Goal: Task Accomplishment & Management: Use online tool/utility

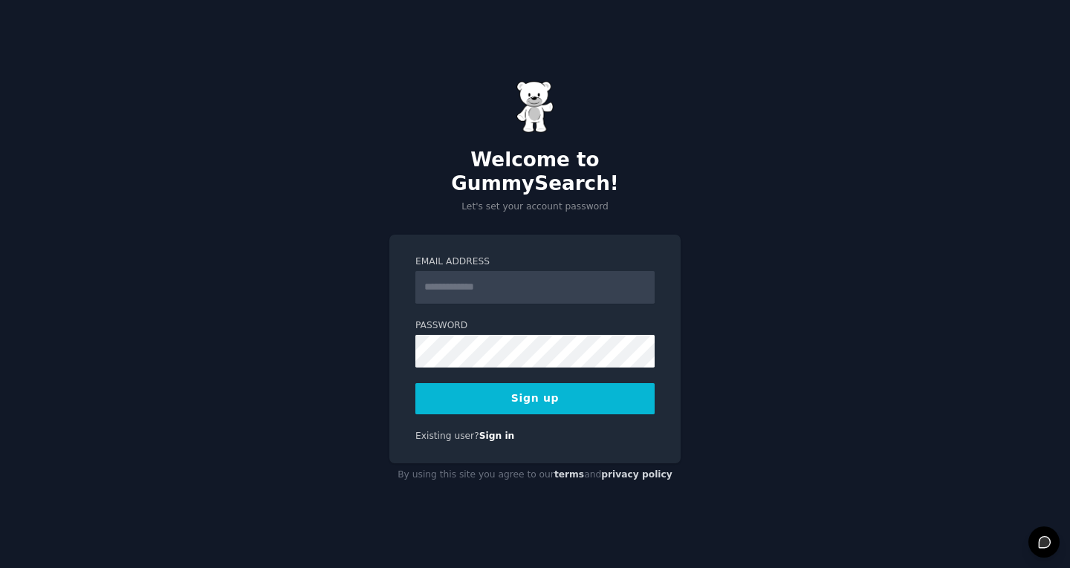
click at [547, 285] on input "Email Address" at bounding box center [534, 287] width 239 height 33
type input "**********"
click at [571, 389] on button "Sign up" at bounding box center [534, 398] width 239 height 31
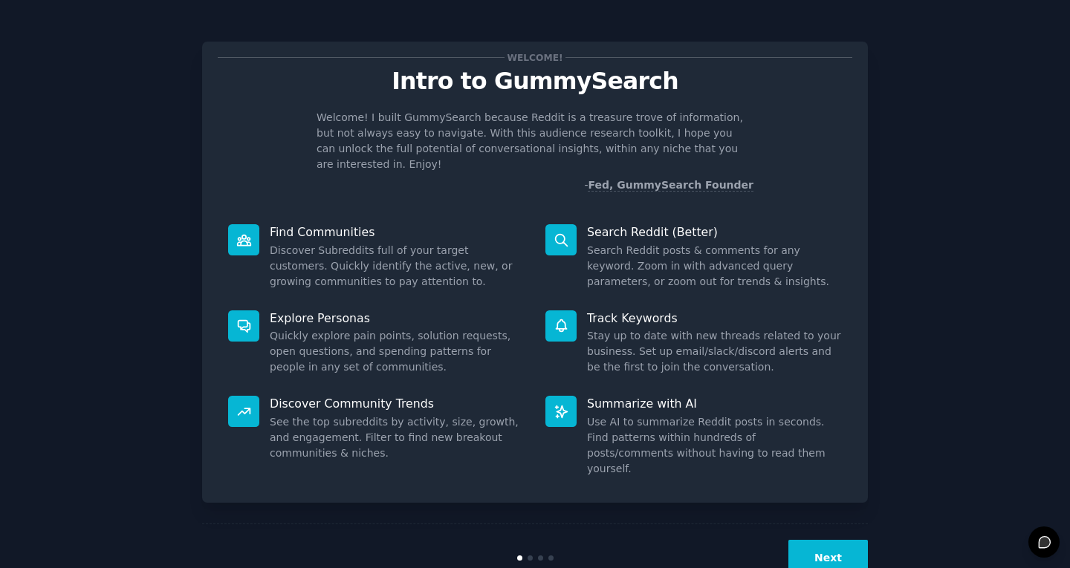
click at [817, 540] on button "Next" at bounding box center [828, 558] width 80 height 36
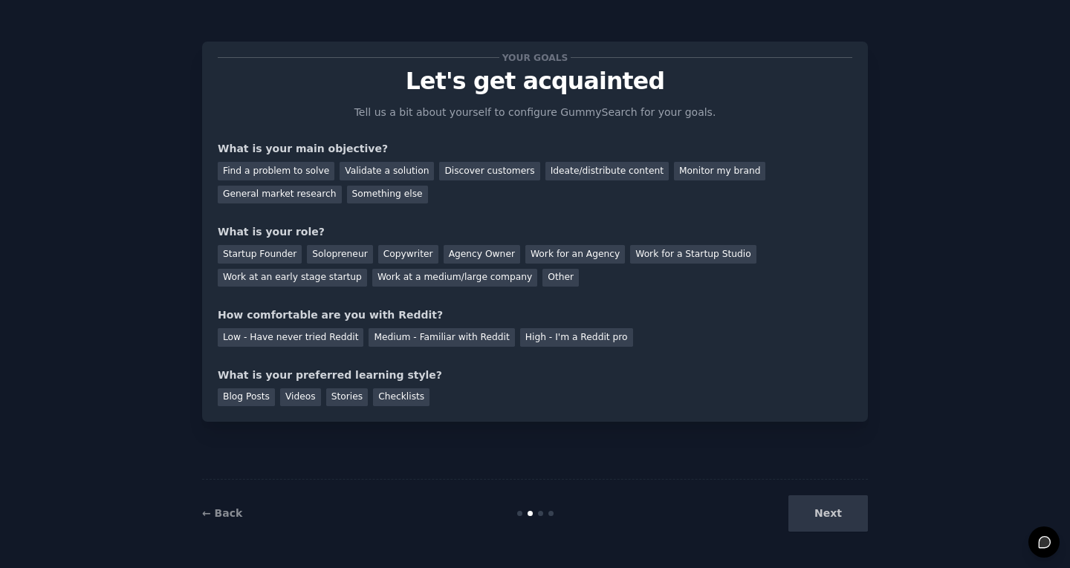
click at [817, 521] on div "Next" at bounding box center [757, 514] width 222 height 36
click at [392, 337] on div "Medium - Familiar with Reddit" at bounding box center [442, 337] width 146 height 19
click at [262, 254] on div "Startup Founder" at bounding box center [260, 254] width 84 height 19
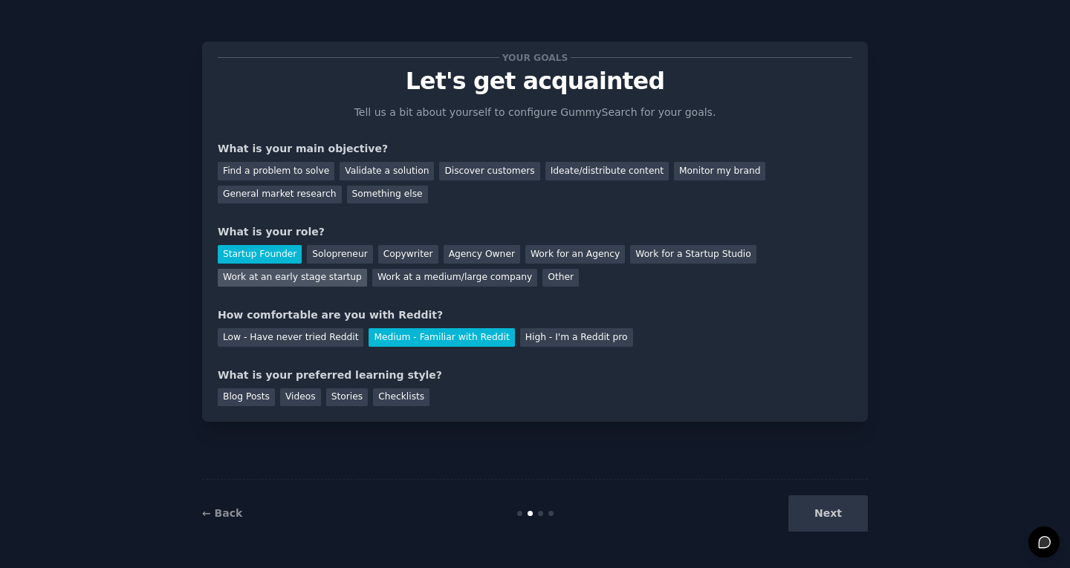
click at [367, 269] on div "Work at an early stage startup" at bounding box center [292, 278] width 149 height 19
click at [342, 186] on div "General market research" at bounding box center [280, 195] width 124 height 19
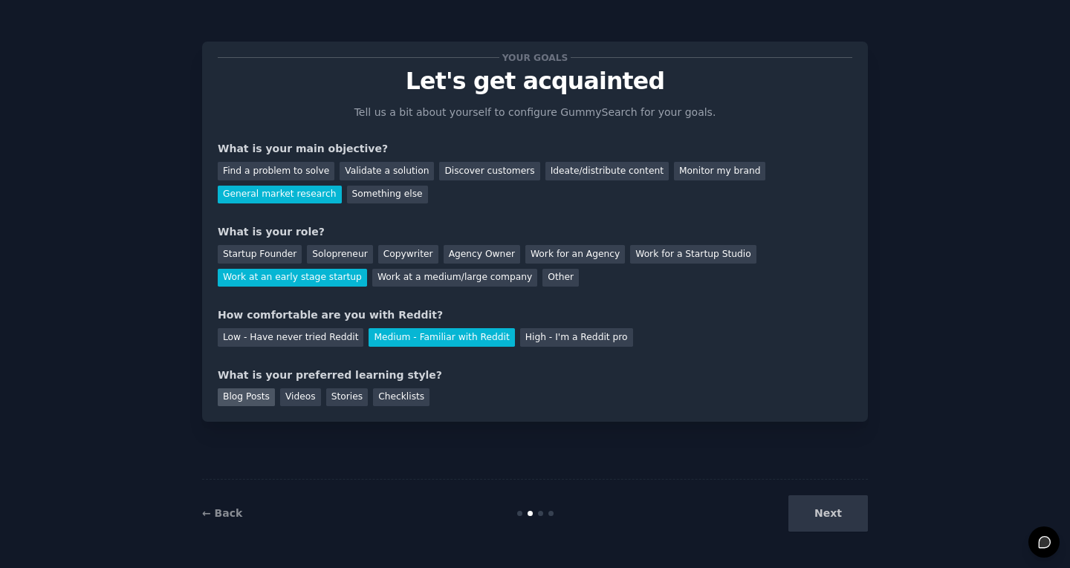
click at [237, 392] on div "Blog Posts" at bounding box center [246, 398] width 57 height 19
click at [825, 505] on button "Next" at bounding box center [828, 514] width 80 height 36
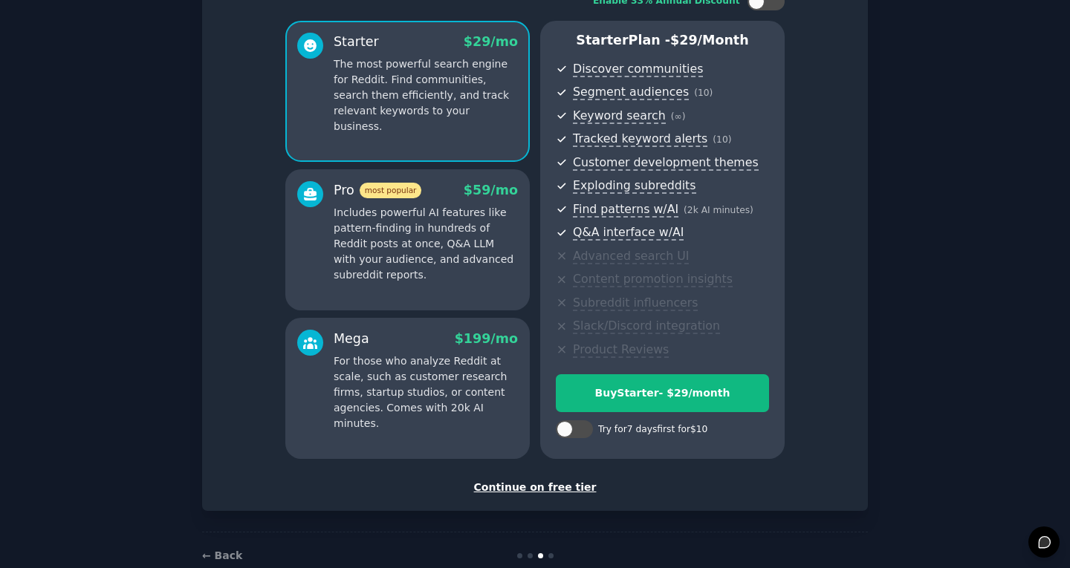
scroll to position [144, 0]
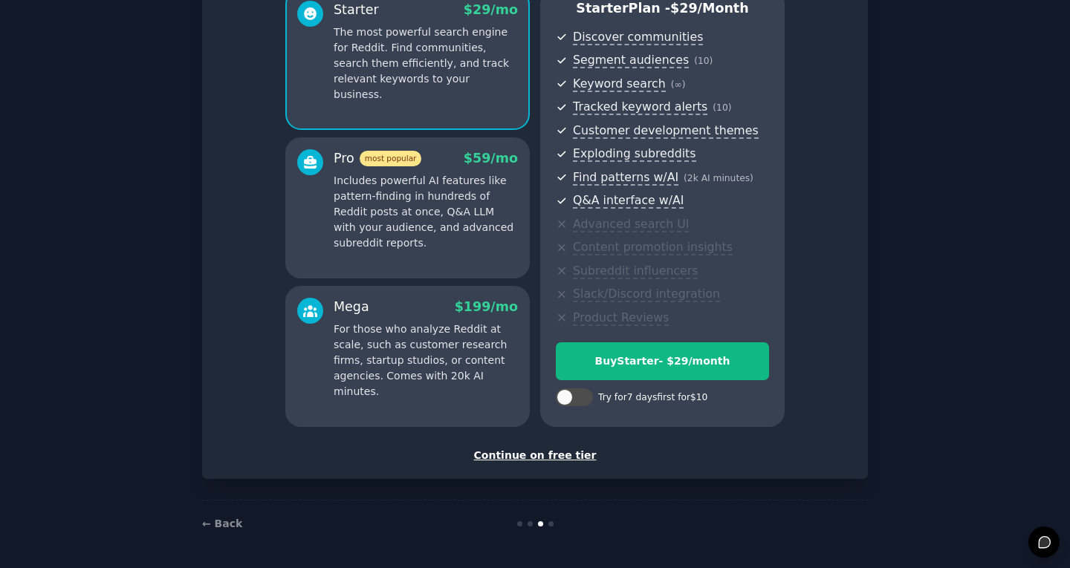
click at [551, 455] on div "Continue on free tier" at bounding box center [535, 456] width 635 height 16
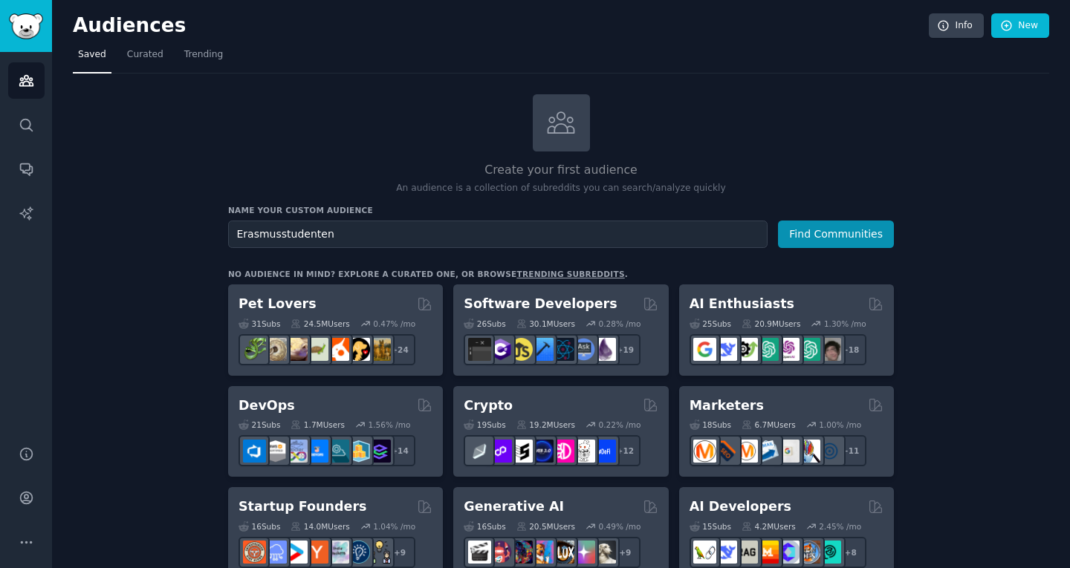
type input "Erasmusstudenten"
click at [778, 221] on button "Find Communities" at bounding box center [836, 234] width 116 height 27
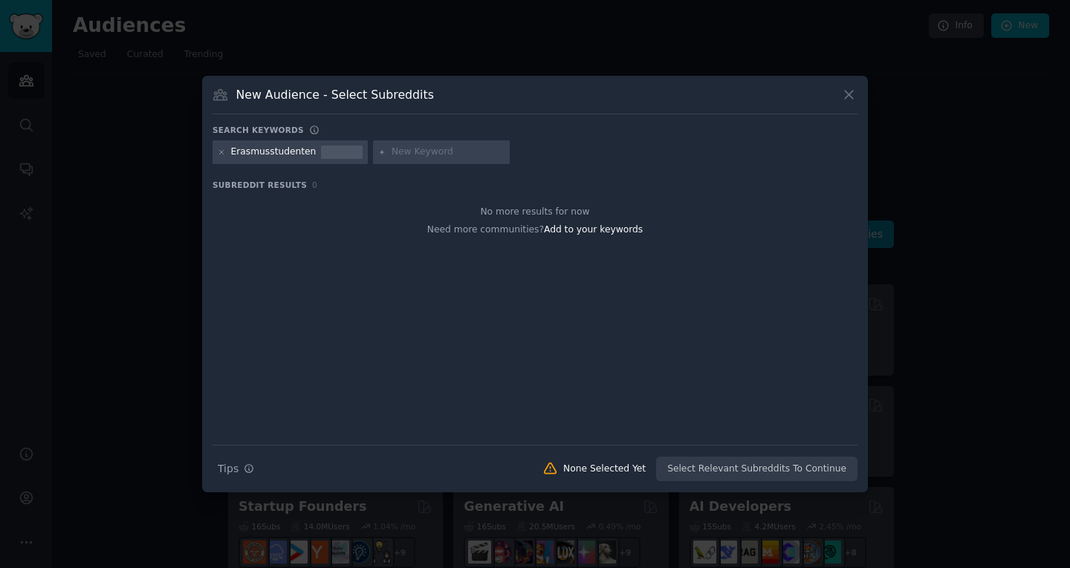
click at [1012, 206] on div at bounding box center [535, 284] width 1070 height 568
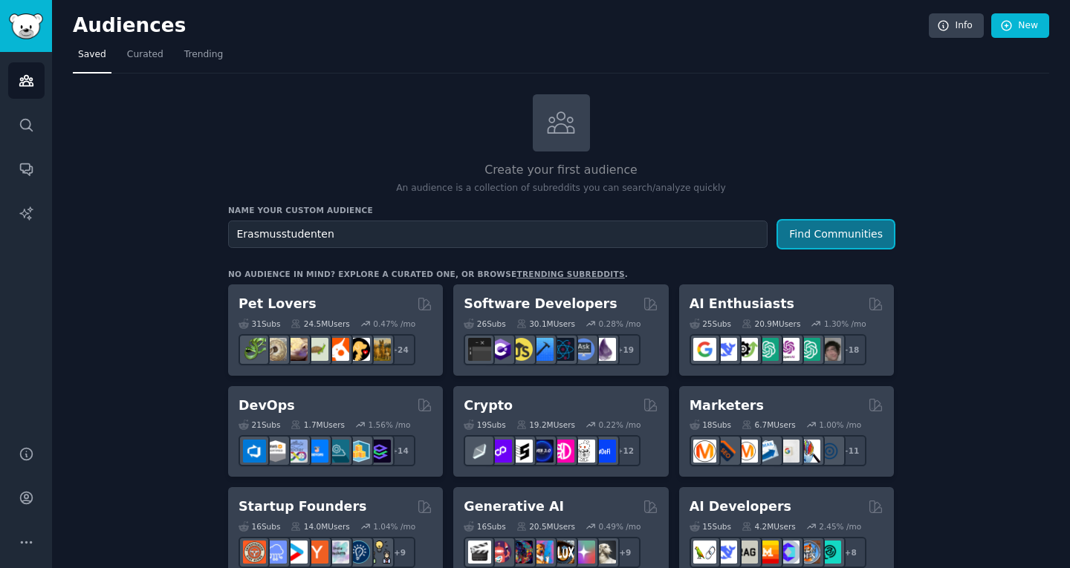
click at [835, 233] on button "Find Communities" at bounding box center [836, 234] width 116 height 27
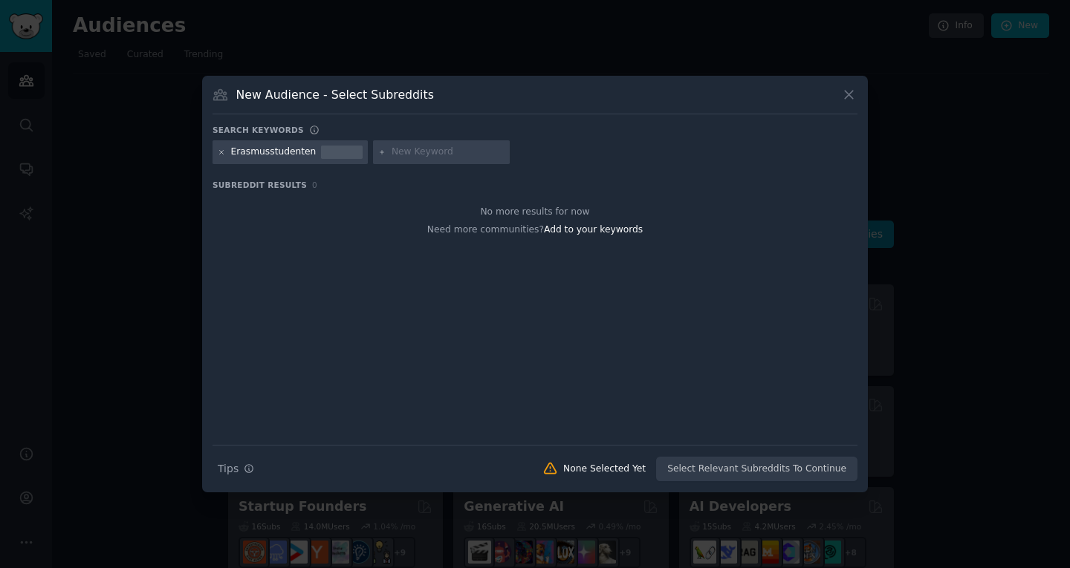
click at [221, 152] on icon at bounding box center [222, 153] width 8 height 8
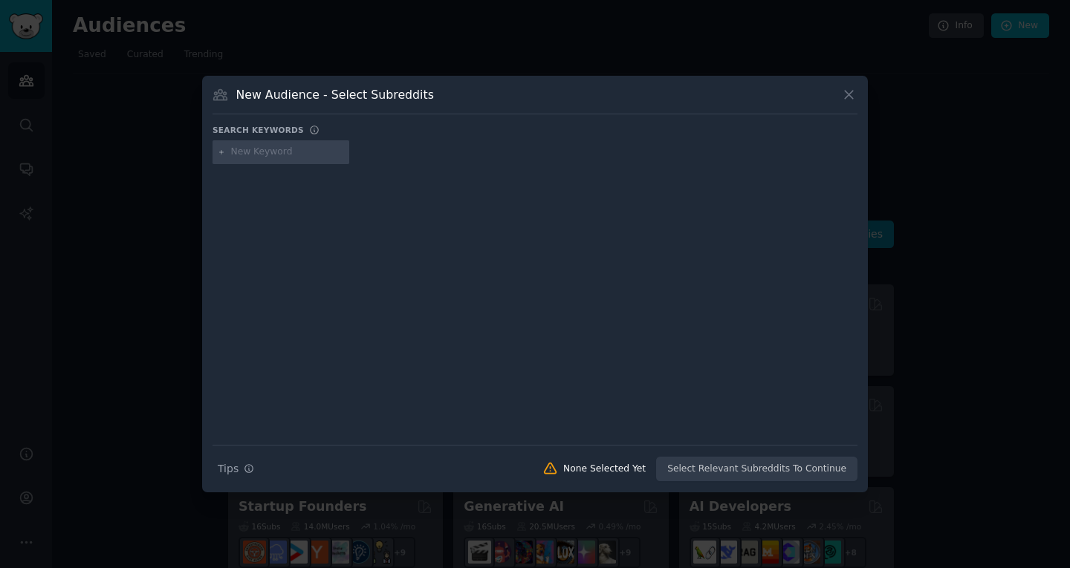
click at [284, 143] on div at bounding box center [281, 152] width 137 height 24
click at [285, 152] on input "text" at bounding box center [287, 152] width 113 height 13
type input "Erasmus"
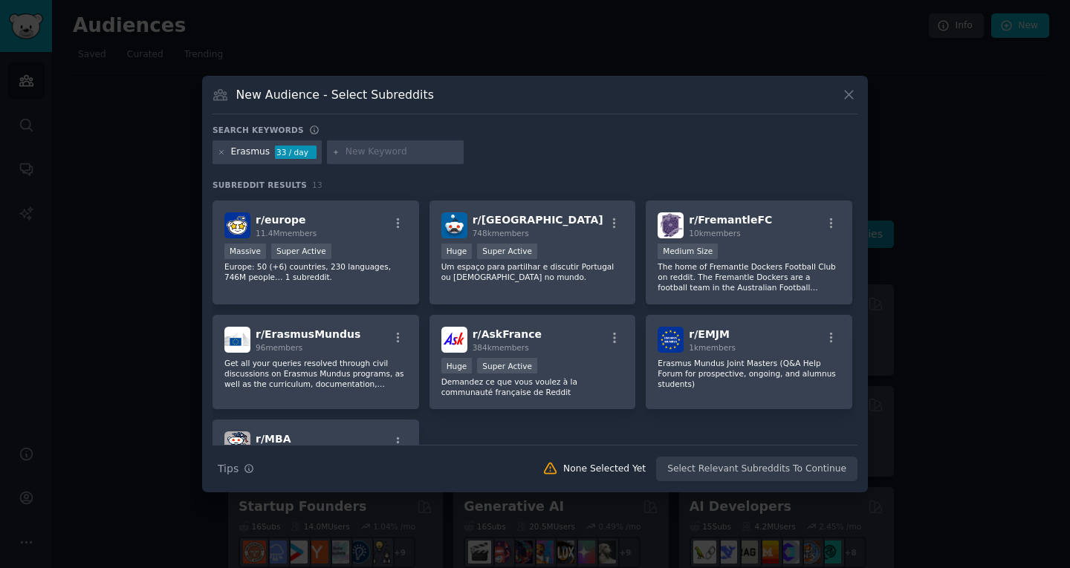
scroll to position [201, 0]
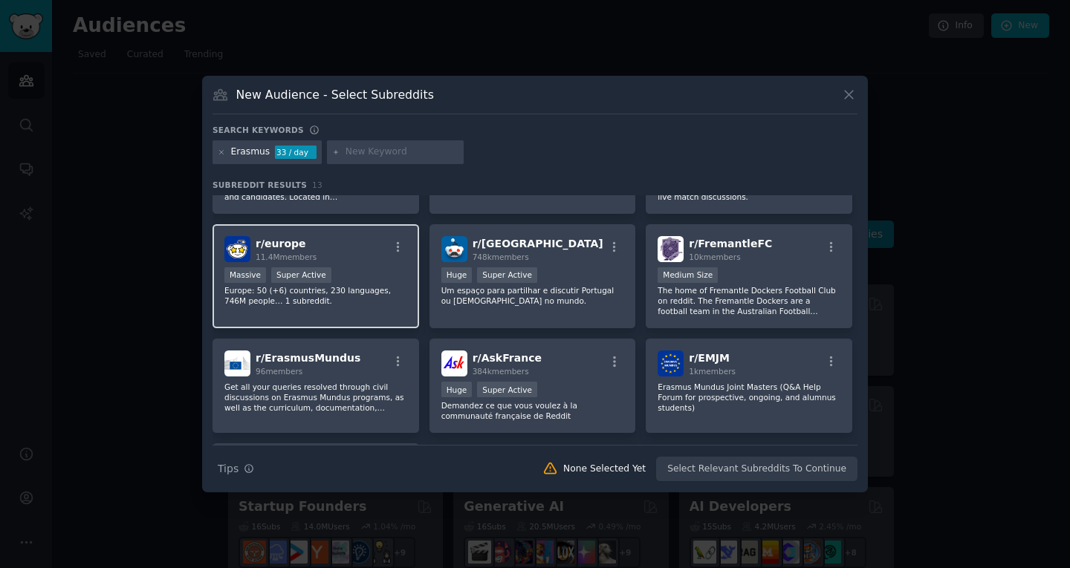
click at [361, 284] on div "Massive Super Active" at bounding box center [315, 276] width 183 height 19
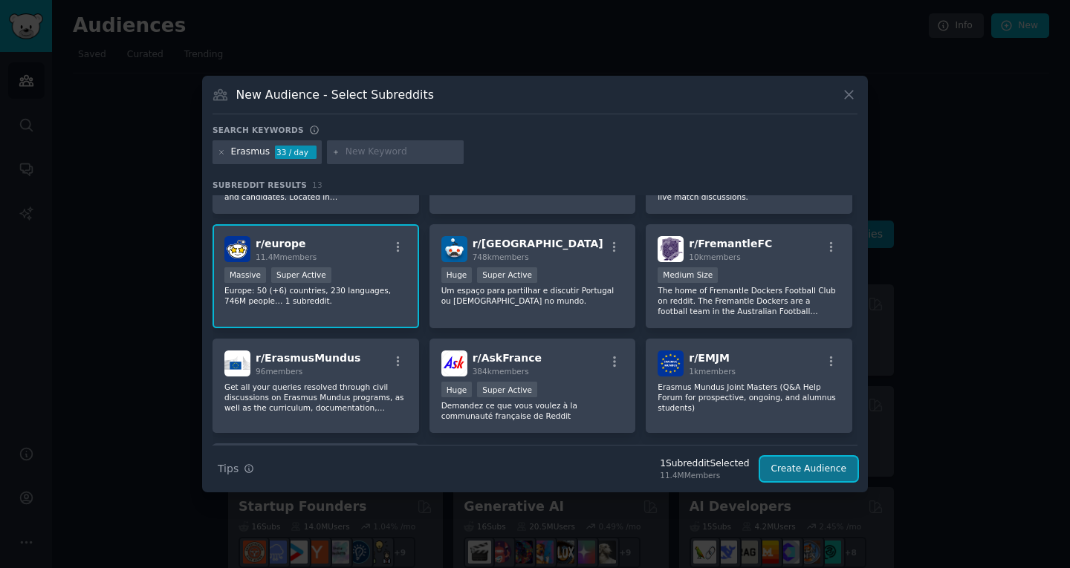
click at [806, 473] on button "Create Audience" at bounding box center [809, 469] width 98 height 25
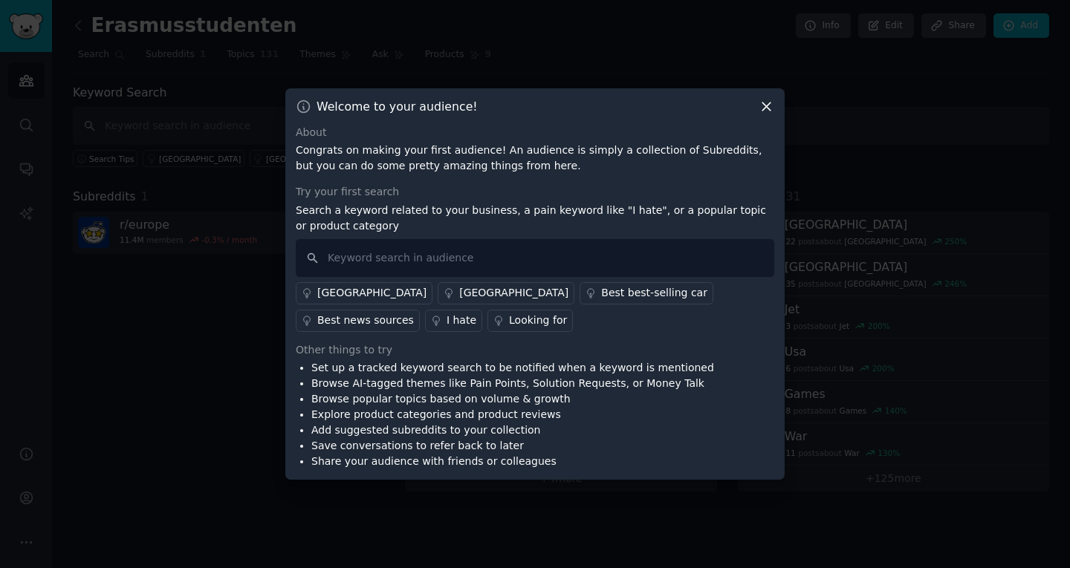
click at [763, 112] on icon at bounding box center [767, 107] width 16 height 16
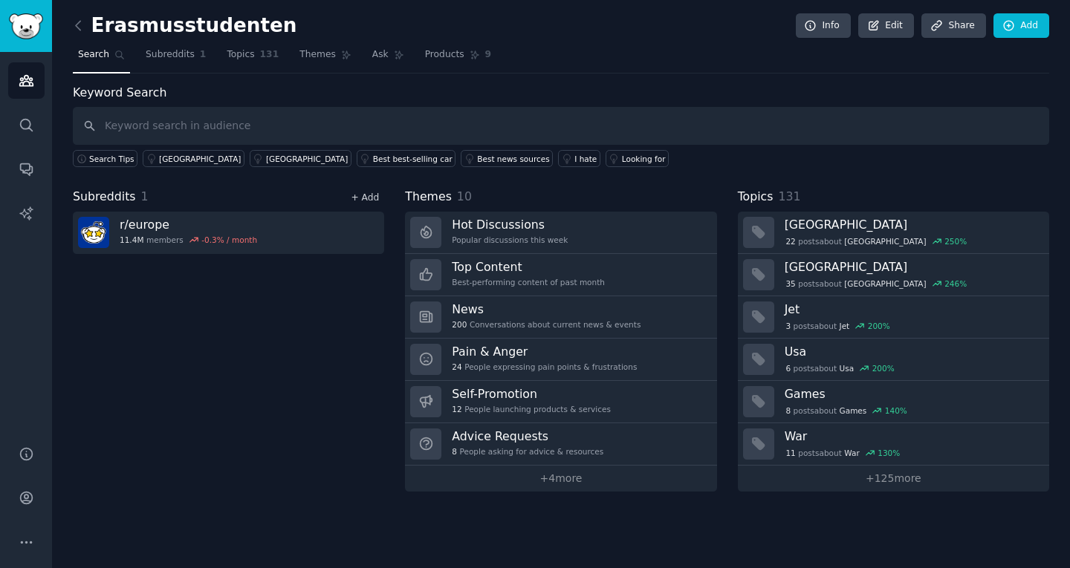
click at [360, 194] on link "+ Add" at bounding box center [365, 197] width 28 height 10
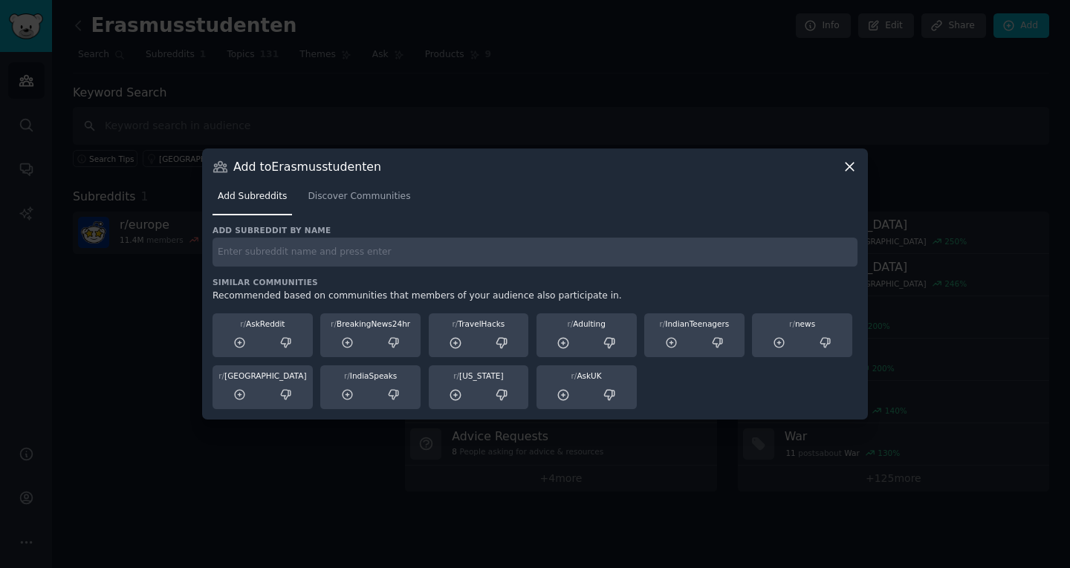
click at [320, 261] on input "text" at bounding box center [535, 252] width 645 height 29
type input "erasmus"
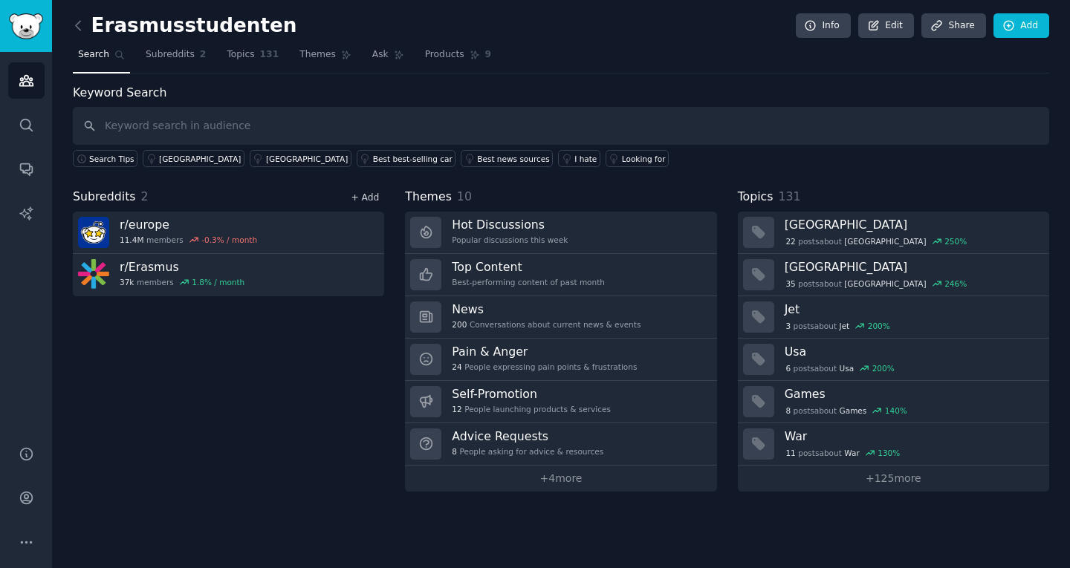
click at [359, 198] on link "+ Add" at bounding box center [365, 197] width 28 height 10
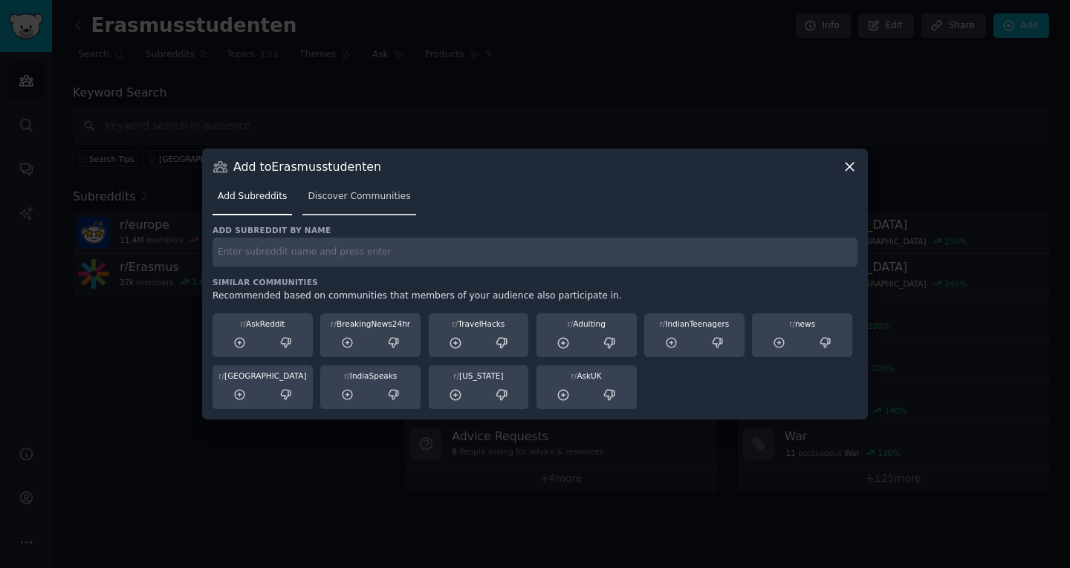
click at [363, 199] on span "Discover Communities" at bounding box center [359, 196] width 103 height 13
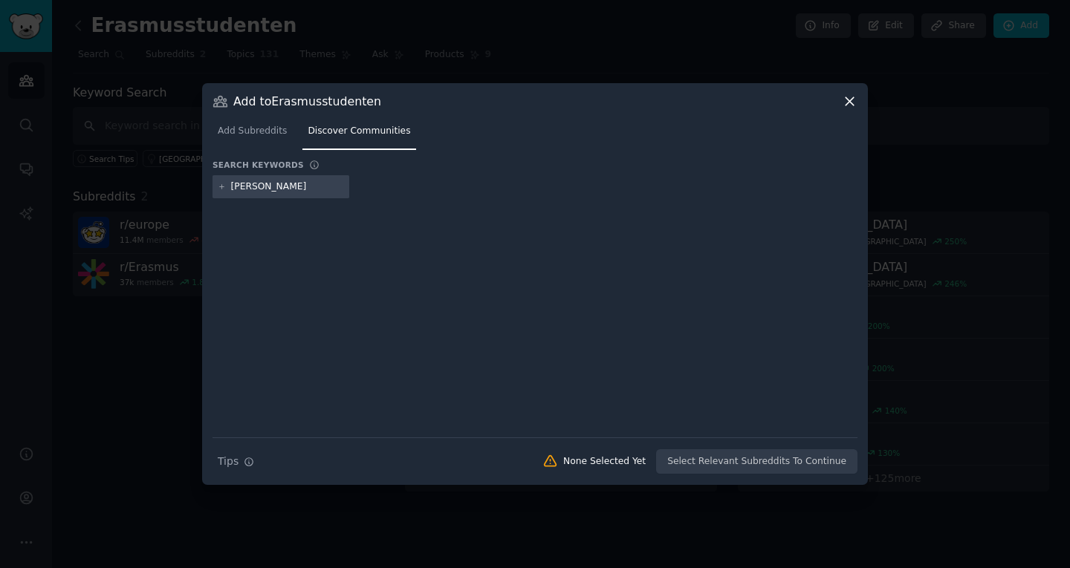
type input "erasmus belgium"
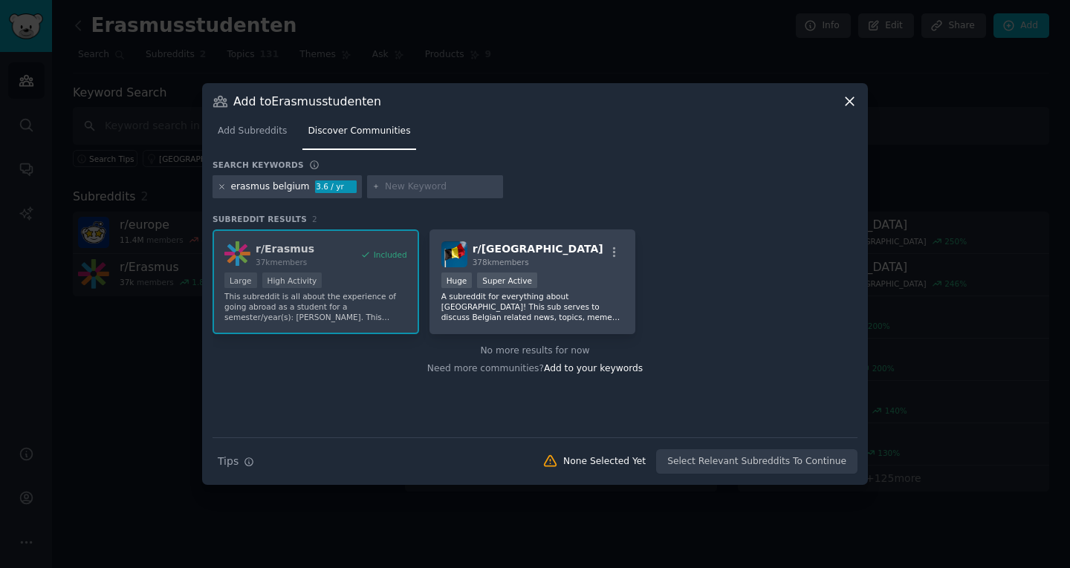
click at [221, 189] on icon at bounding box center [222, 187] width 8 height 8
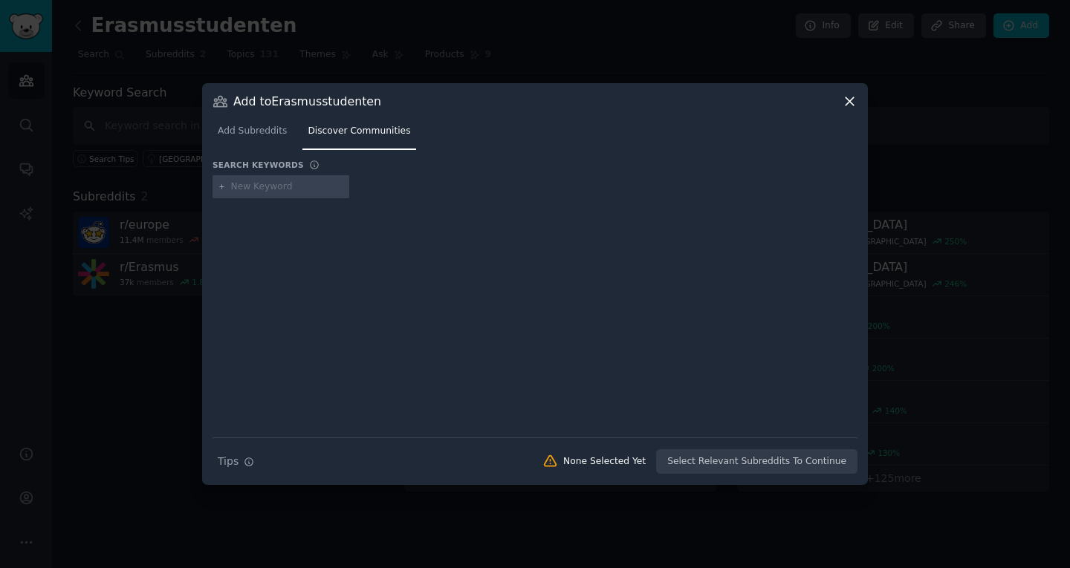
click at [247, 186] on input "text" at bounding box center [287, 187] width 113 height 13
type input "erasmus"
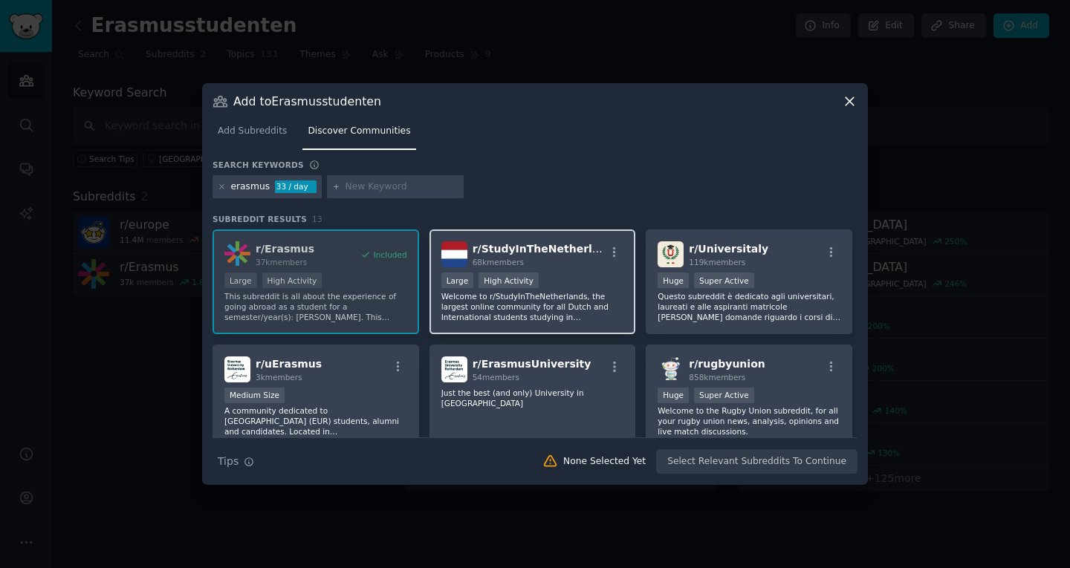
click at [568, 266] on div "68k members" at bounding box center [539, 262] width 133 height 10
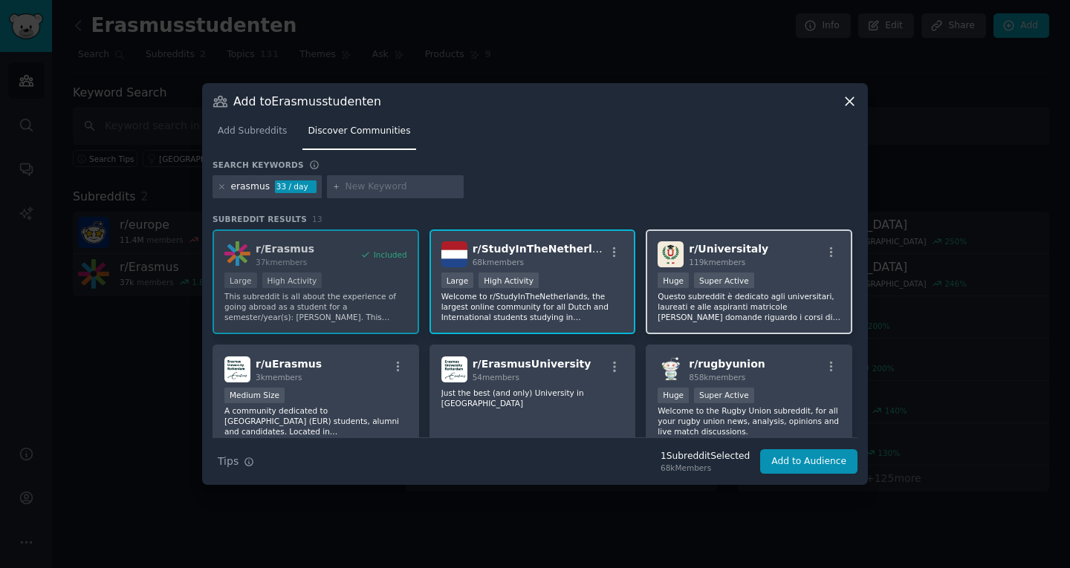
click at [776, 308] on p "Questo subreddit è dedicato agli universitari, laureati e alle aspiranti matric…" at bounding box center [749, 306] width 183 height 31
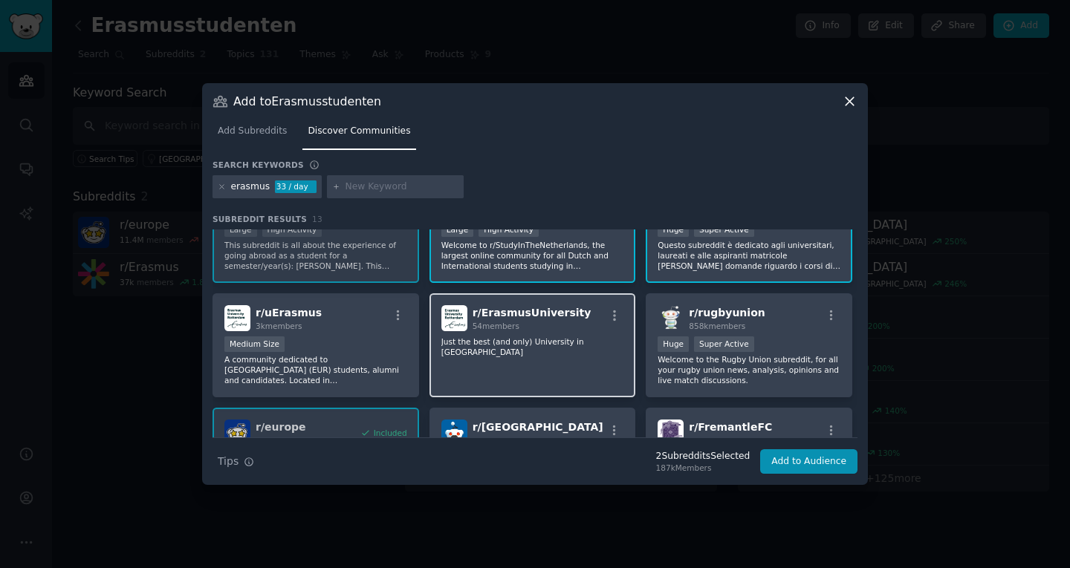
scroll to position [56, 0]
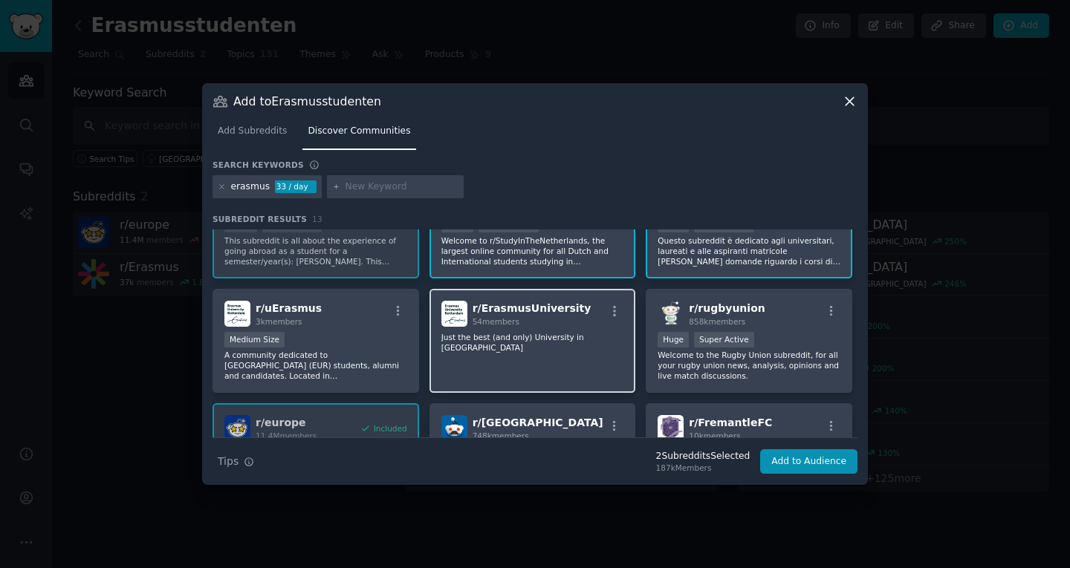
click at [557, 349] on div "r/ ErasmusUniversity 54 members Just the best (and only) University in Rotterdam" at bounding box center [532, 341] width 207 height 105
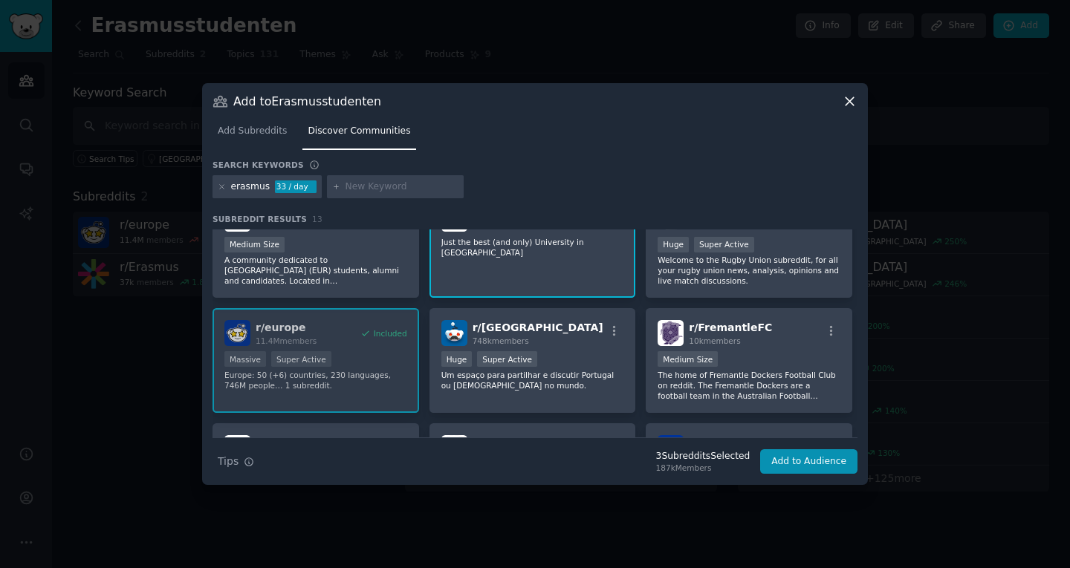
scroll to position [128, 0]
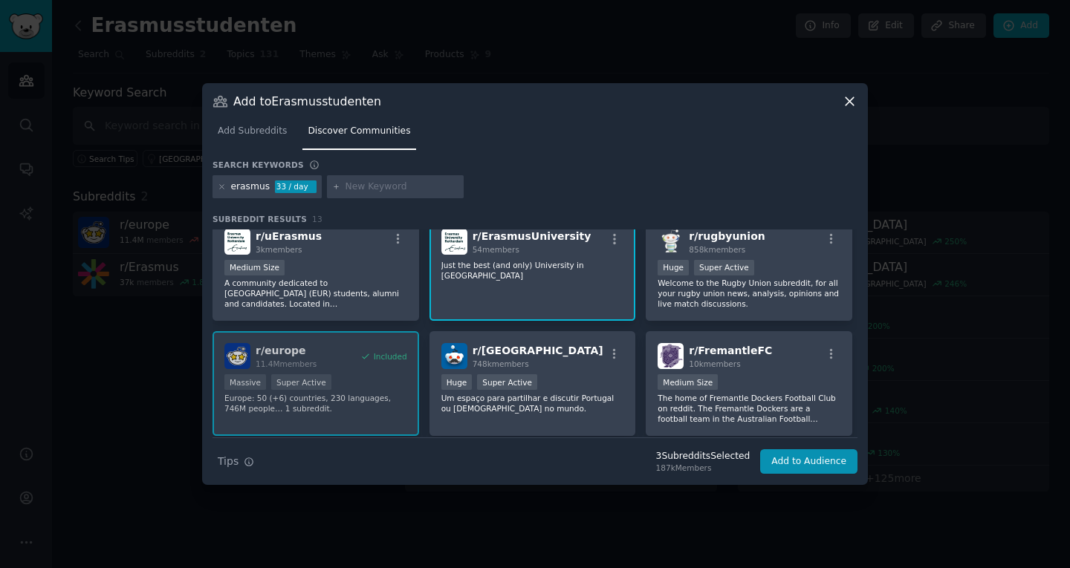
click at [557, 299] on div "r/ ErasmusUniversity 54 members Just the best (and only) University in Rotterdam" at bounding box center [532, 269] width 207 height 105
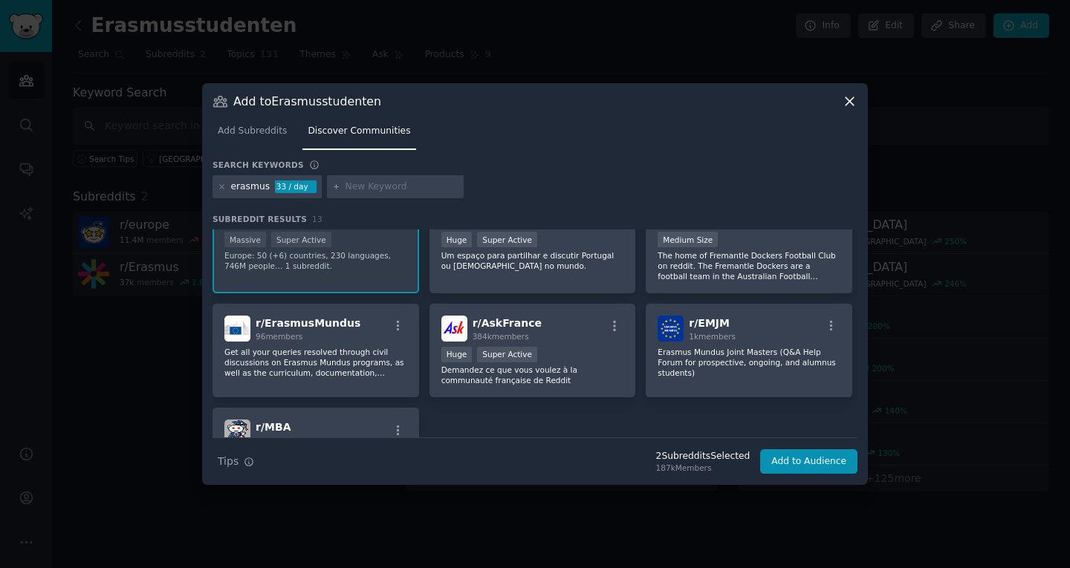
scroll to position [276, 0]
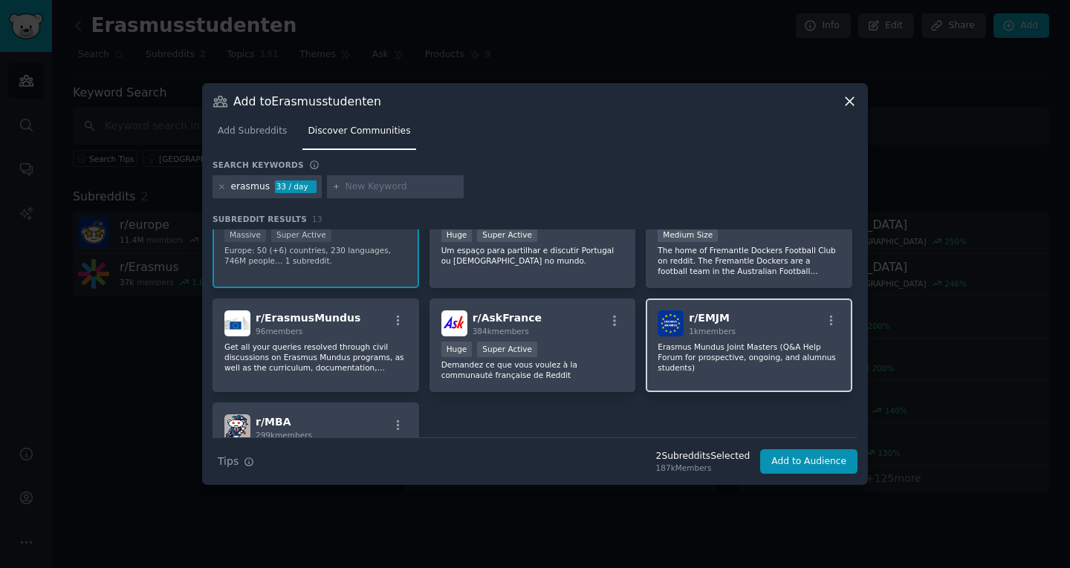
click at [683, 369] on div "r/ EMJM 1k members Erasmus Mundus Joint Masters (Q&A Help Forum for prospective…" at bounding box center [749, 346] width 207 height 94
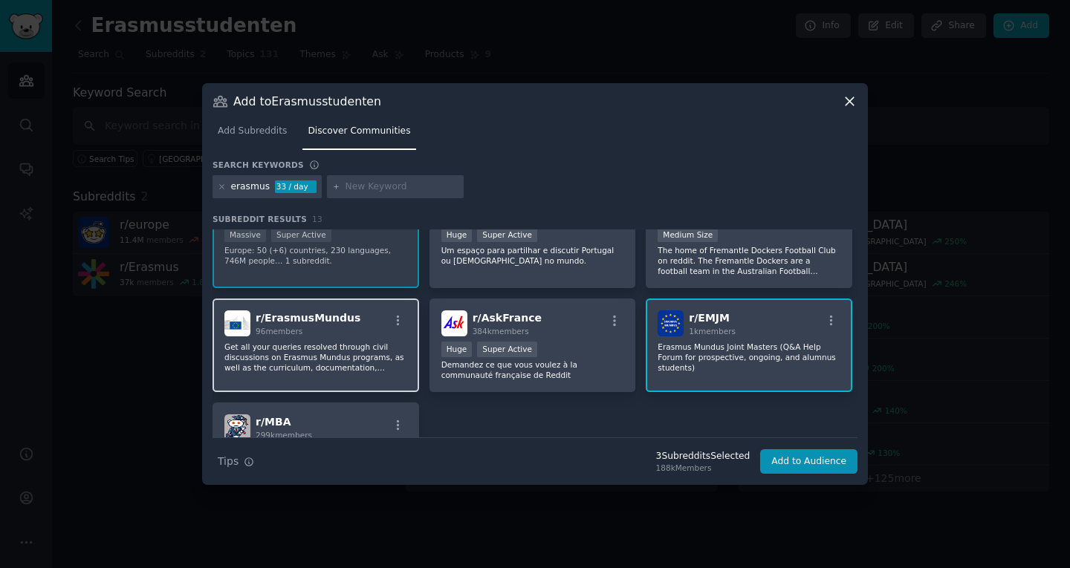
click at [340, 368] on p "Get all your queries resolved through civil discussions on Erasmus Mundus progr…" at bounding box center [315, 357] width 183 height 31
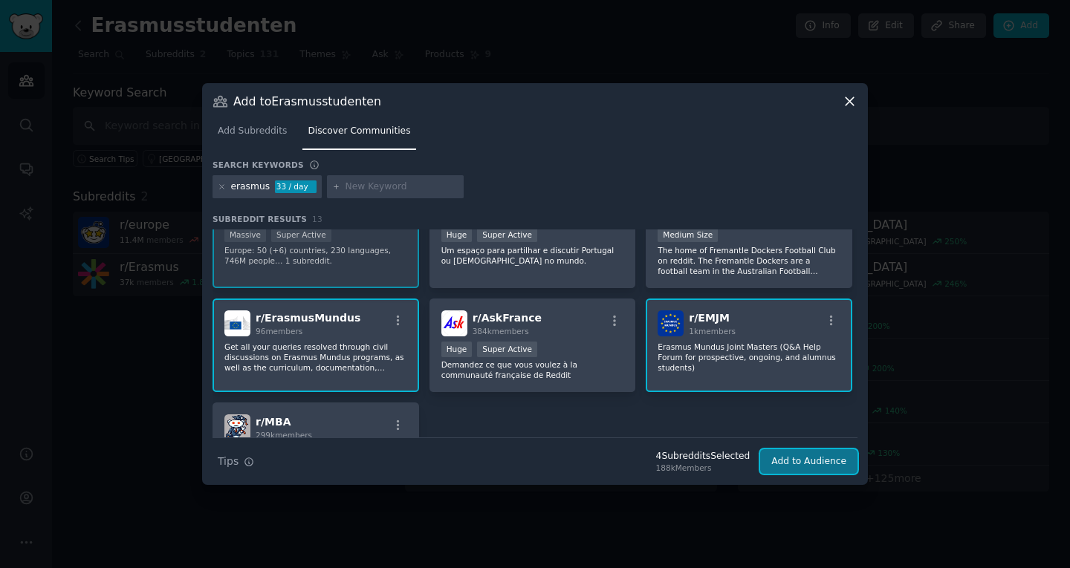
click at [801, 461] on button "Add to Audience" at bounding box center [808, 462] width 97 height 25
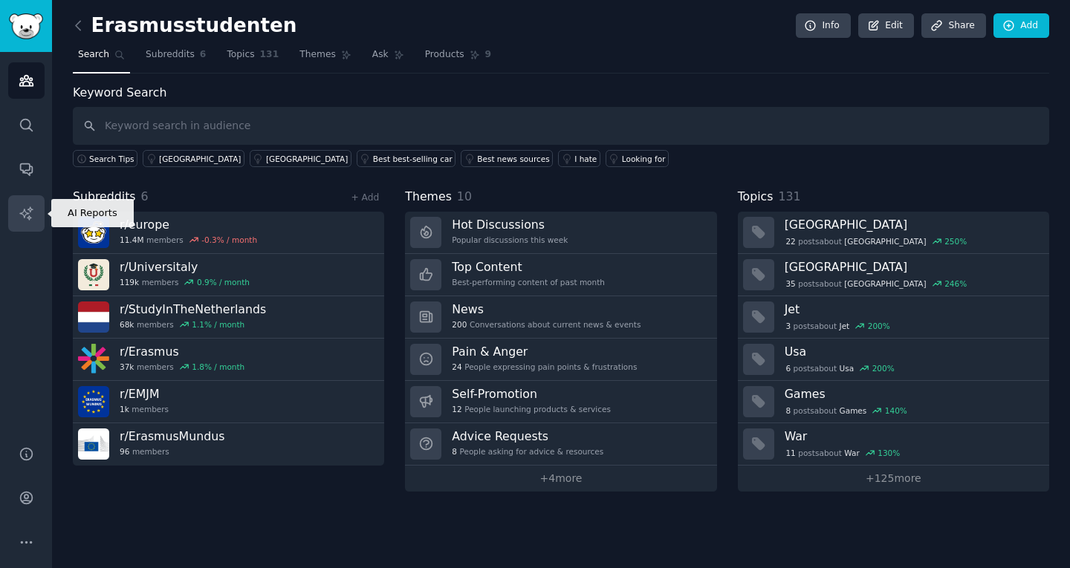
click at [30, 212] on icon "Sidebar" at bounding box center [25, 213] width 13 height 13
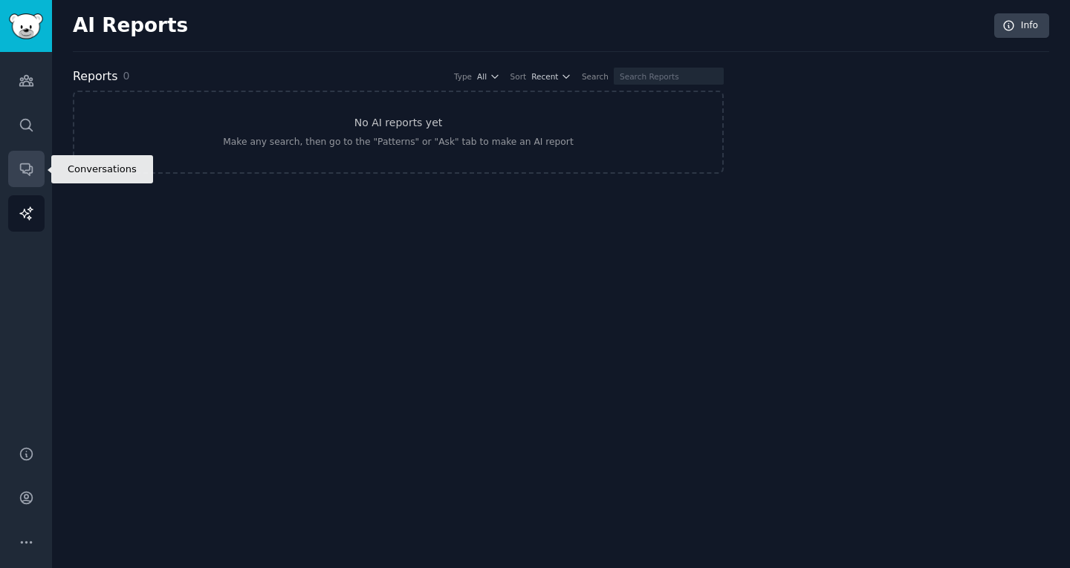
click at [41, 160] on link "Conversations" at bounding box center [26, 169] width 36 height 36
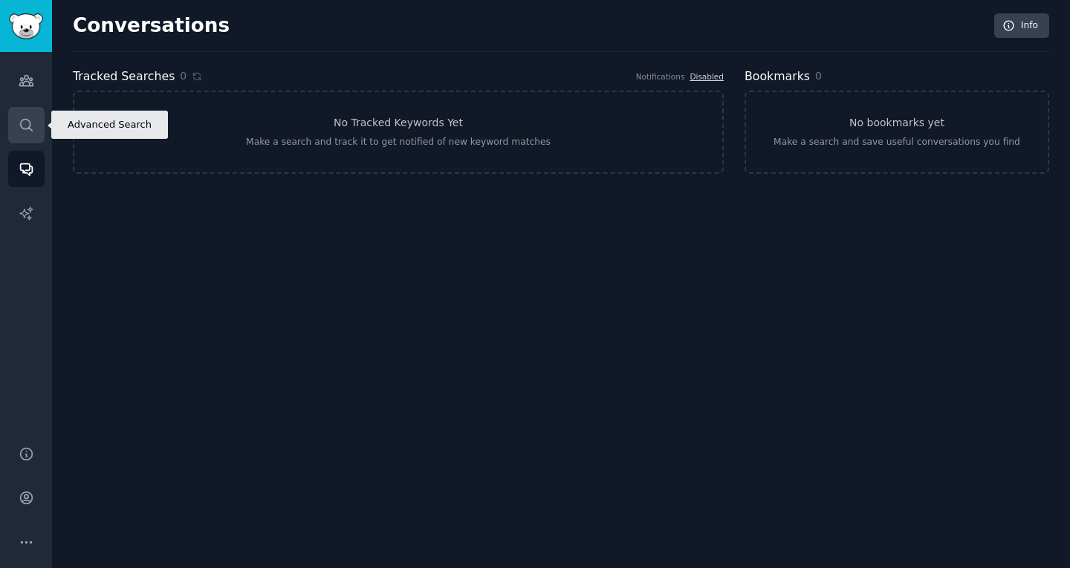
click at [29, 126] on icon "Sidebar" at bounding box center [26, 125] width 12 height 12
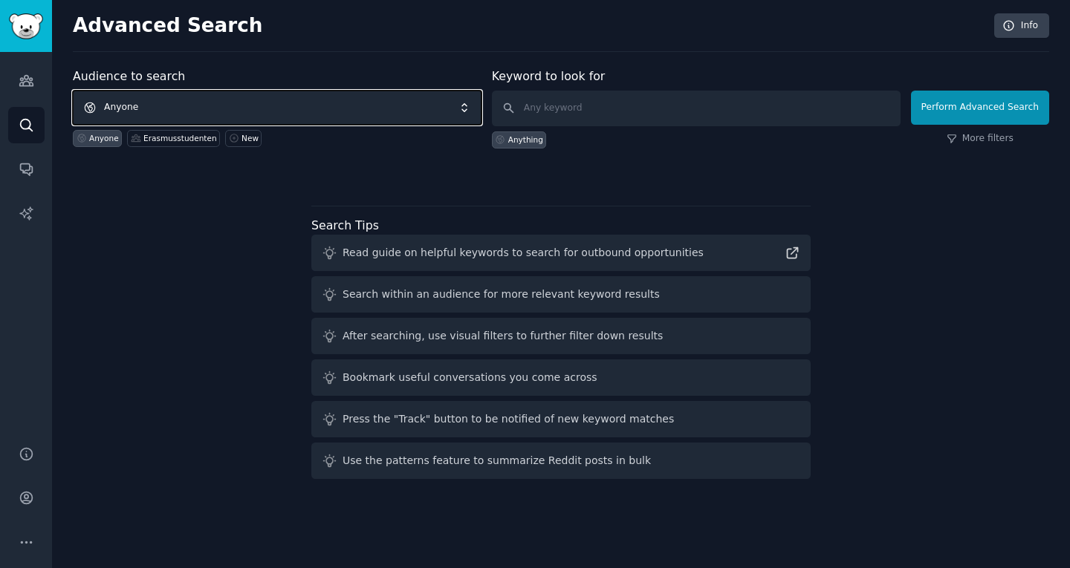
click at [352, 114] on span "Anyone" at bounding box center [277, 108] width 409 height 34
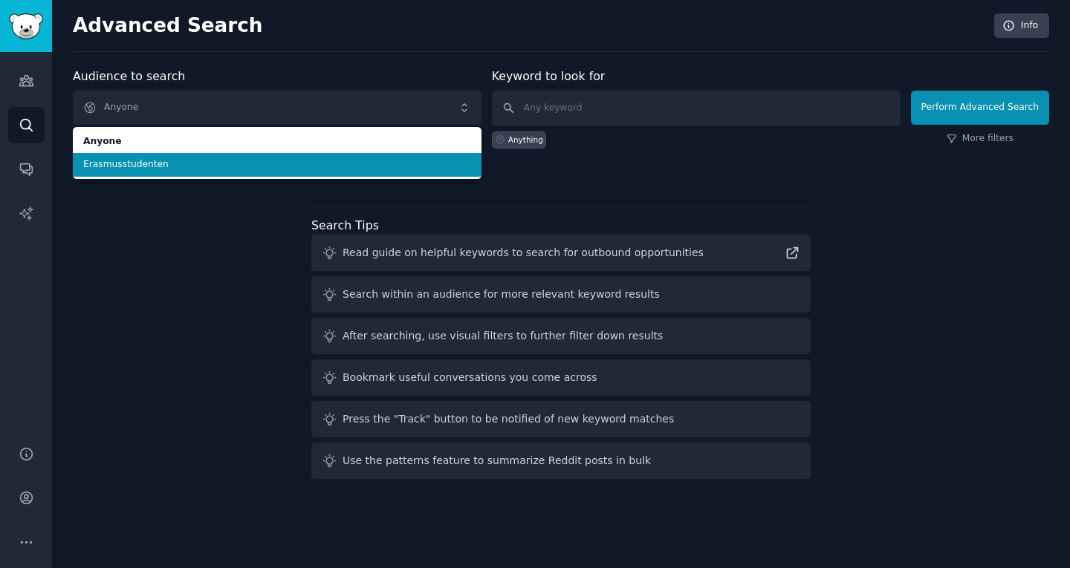
click at [349, 169] on span "Erasmusstudenten" at bounding box center [277, 164] width 388 height 13
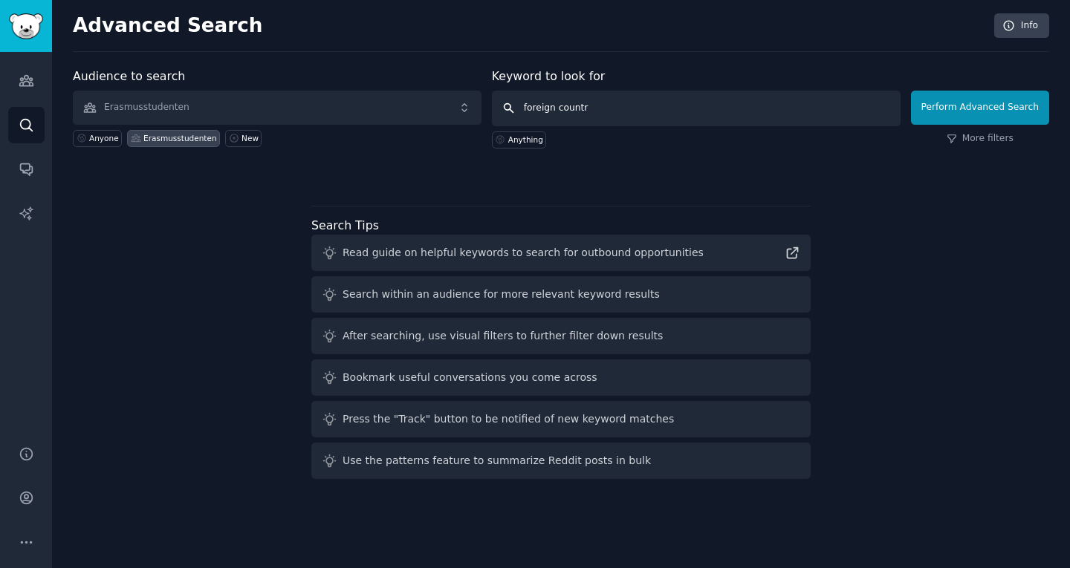
type input "foreign country"
click button "Perform Advanced Search" at bounding box center [980, 108] width 138 height 34
